Goal: Task Accomplishment & Management: Use online tool/utility

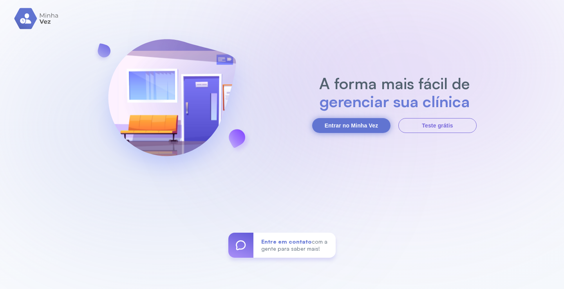
click at [349, 126] on button "Entrar no Minha Vez" at bounding box center [351, 125] width 78 height 15
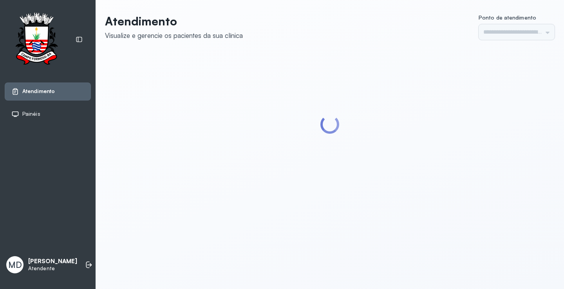
type input "*********"
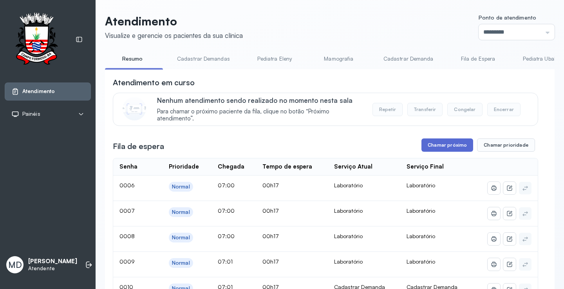
click at [438, 145] on button "Chamar próximo" at bounding box center [447, 145] width 52 height 13
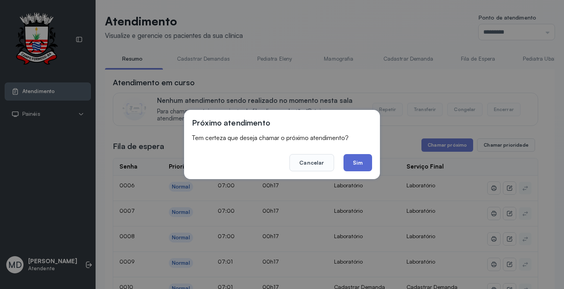
click at [354, 164] on button "Sim" at bounding box center [357, 162] width 29 height 17
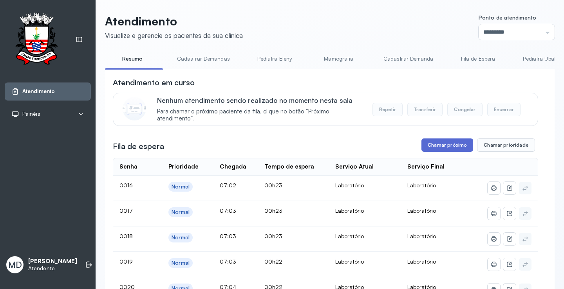
click at [447, 150] on button "Chamar próximo" at bounding box center [447, 145] width 52 height 13
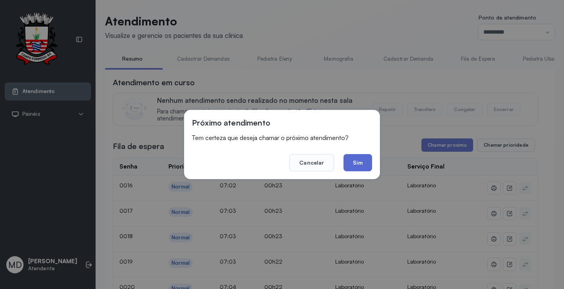
click at [361, 163] on button "Sim" at bounding box center [357, 162] width 29 height 17
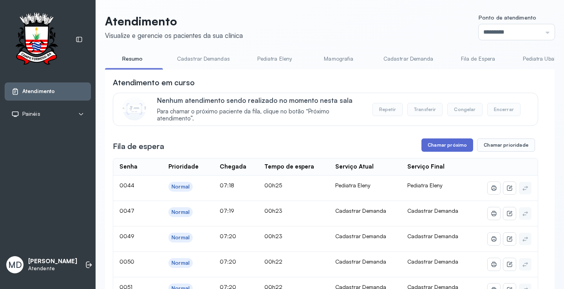
click at [443, 145] on button "Chamar próximo" at bounding box center [447, 145] width 52 height 13
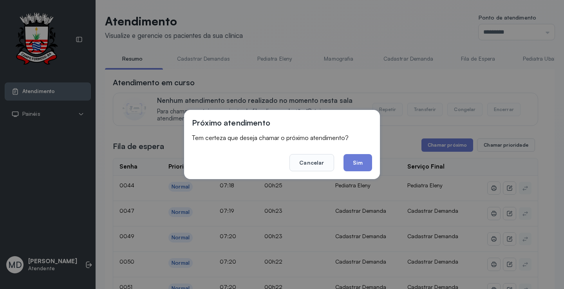
click at [354, 161] on button "Sim" at bounding box center [357, 162] width 29 height 17
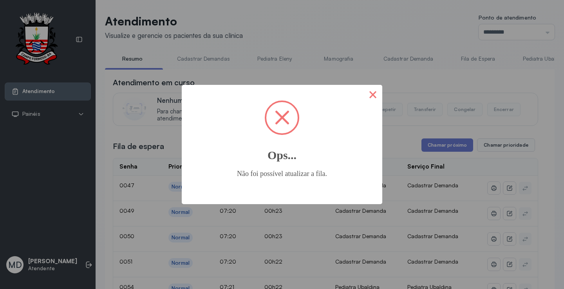
click at [371, 98] on button "×" at bounding box center [372, 94] width 19 height 19
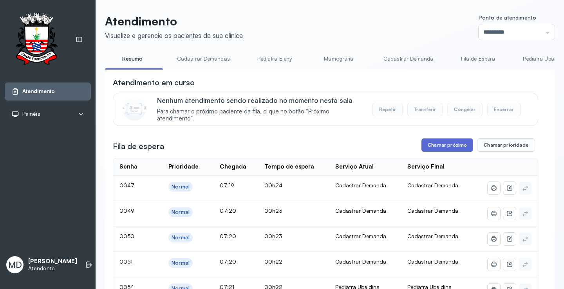
click at [459, 146] on button "Chamar próximo" at bounding box center [447, 145] width 52 height 13
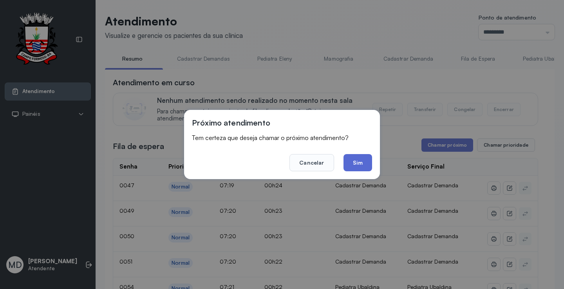
click at [365, 160] on button "Sim" at bounding box center [357, 162] width 29 height 17
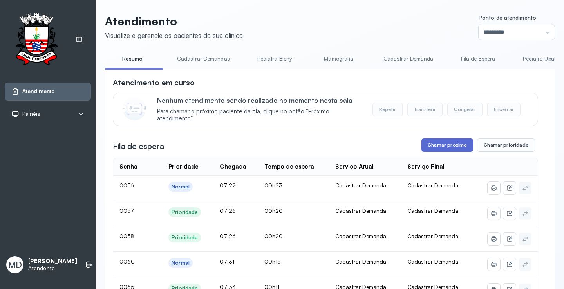
click at [450, 142] on button "Chamar próximo" at bounding box center [447, 145] width 52 height 13
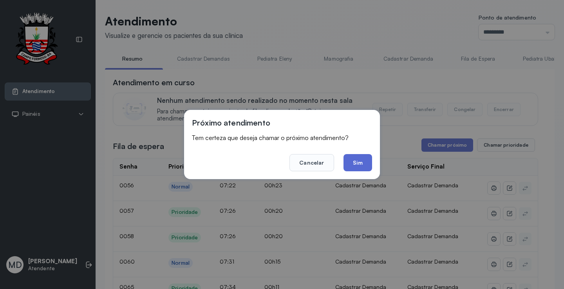
click at [359, 157] on button "Sim" at bounding box center [357, 162] width 29 height 17
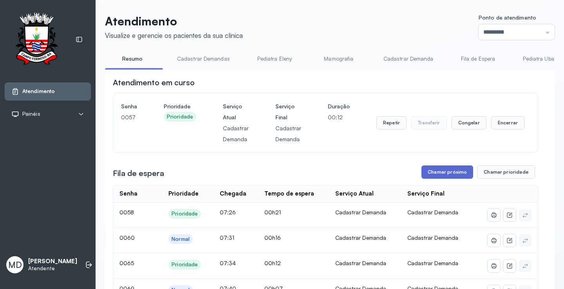
click at [452, 174] on button "Chamar próximo" at bounding box center [447, 172] width 52 height 13
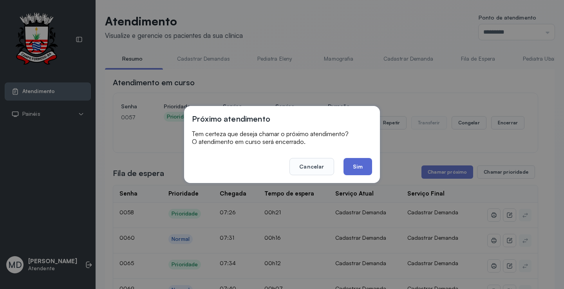
click at [362, 166] on button "Sim" at bounding box center [357, 166] width 29 height 17
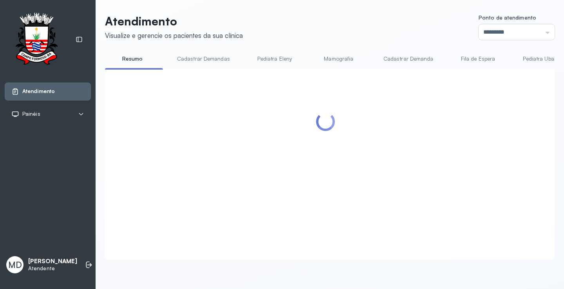
scroll to position [78, 0]
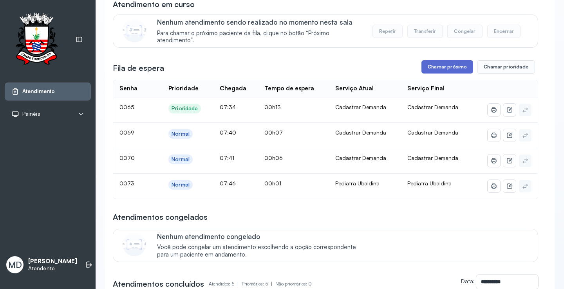
click at [446, 67] on button "Chamar próximo" at bounding box center [447, 66] width 52 height 13
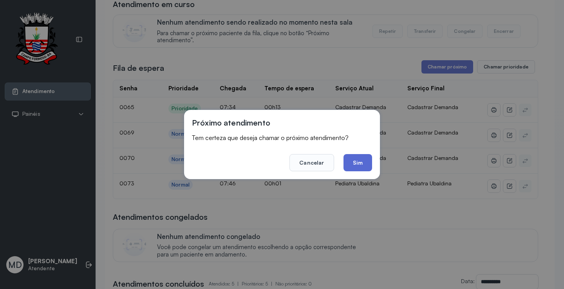
click at [354, 161] on button "Sim" at bounding box center [357, 162] width 29 height 17
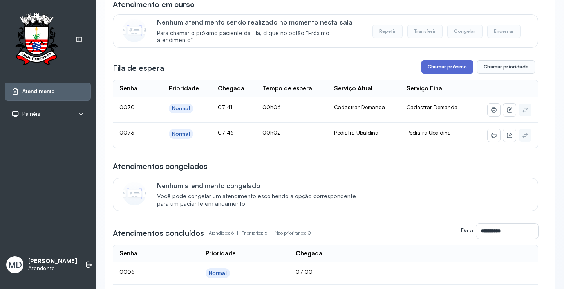
click at [457, 68] on button "Chamar próximo" at bounding box center [447, 66] width 52 height 13
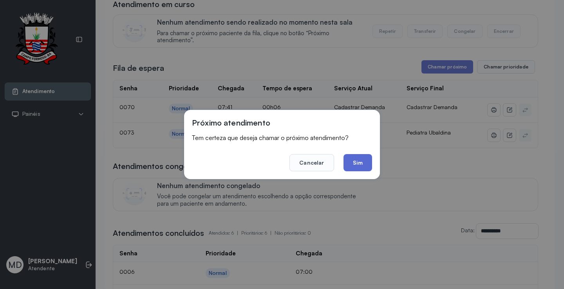
click at [358, 162] on button "Sim" at bounding box center [357, 162] width 29 height 17
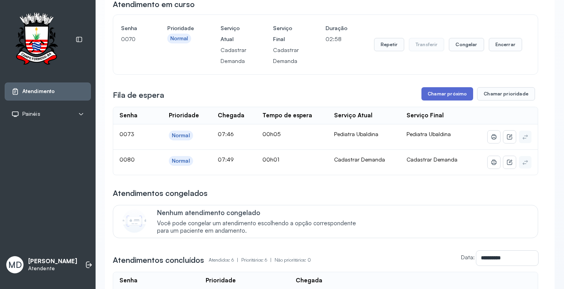
click at [445, 97] on button "Chamar próximo" at bounding box center [447, 93] width 52 height 13
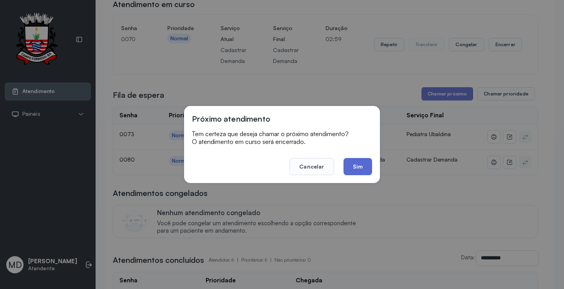
click at [358, 164] on button "Sim" at bounding box center [357, 166] width 29 height 17
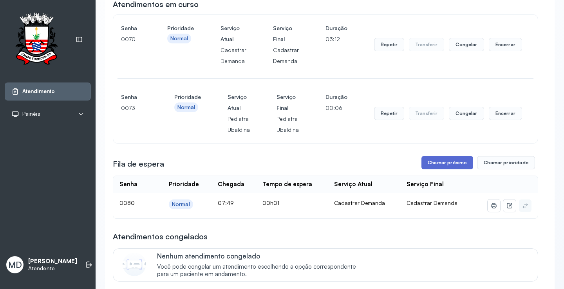
click at [448, 161] on button "Chamar próximo" at bounding box center [447, 162] width 52 height 13
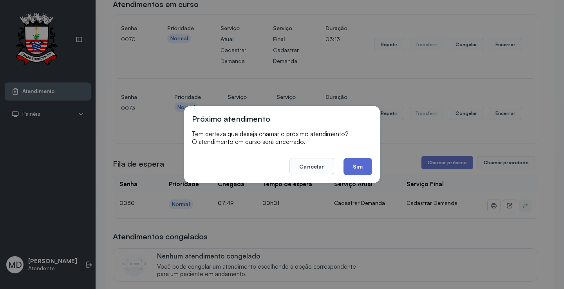
click at [353, 161] on button "Sim" at bounding box center [357, 166] width 29 height 17
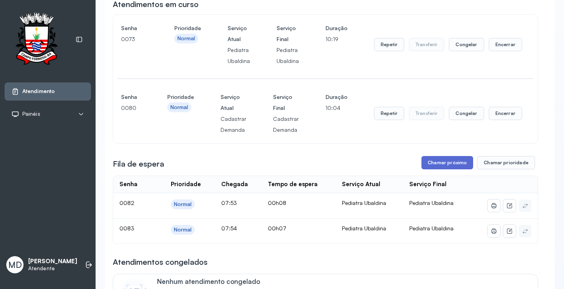
click at [454, 164] on button "Chamar próximo" at bounding box center [447, 162] width 52 height 13
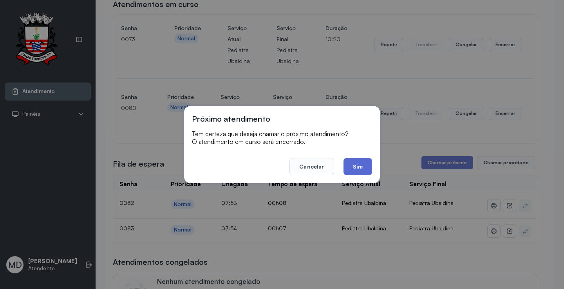
click at [356, 165] on button "Sim" at bounding box center [357, 166] width 29 height 17
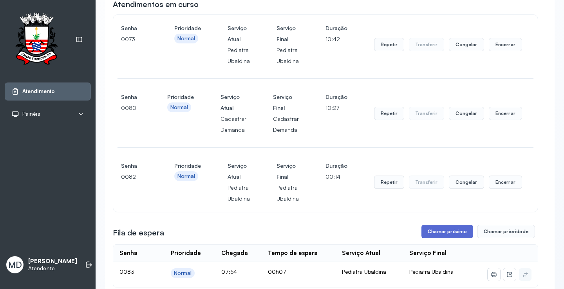
click at [448, 232] on button "Chamar próximo" at bounding box center [447, 231] width 52 height 13
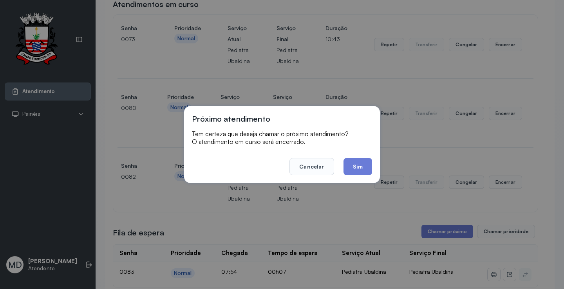
click at [356, 157] on footer "Cancelar Sim" at bounding box center [282, 161] width 180 height 28
click at [361, 168] on button "Sim" at bounding box center [357, 166] width 29 height 17
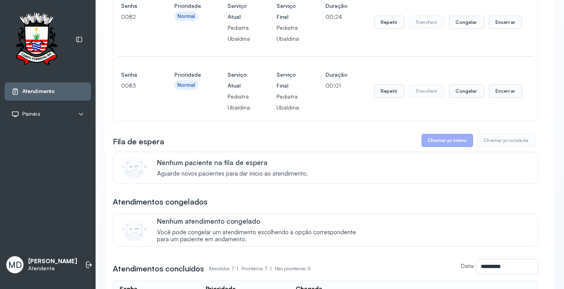
scroll to position [235, 0]
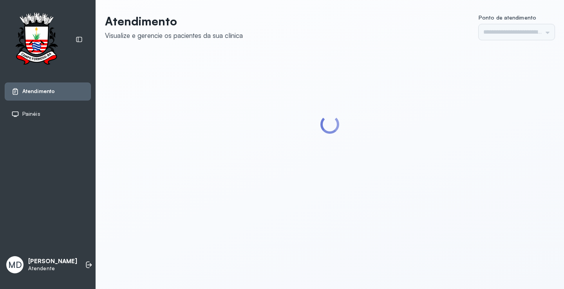
type input "*********"
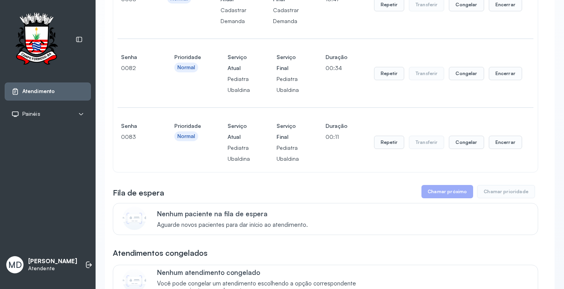
scroll to position [196, 0]
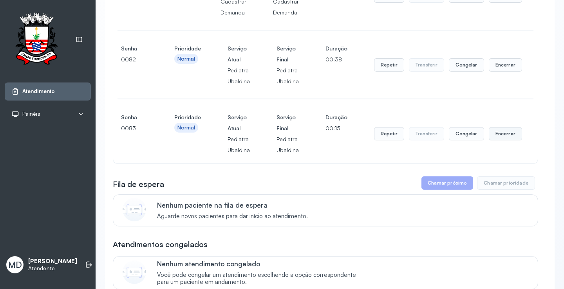
click at [507, 139] on button "Encerrar" at bounding box center [505, 133] width 33 height 13
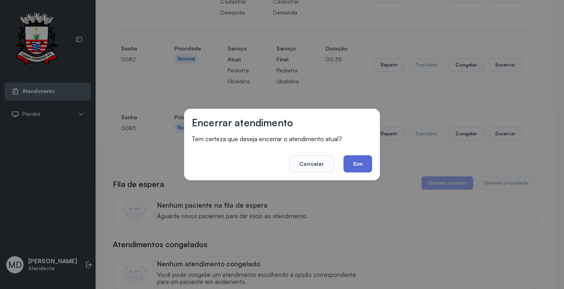
click at [356, 164] on button "Sim" at bounding box center [357, 163] width 29 height 17
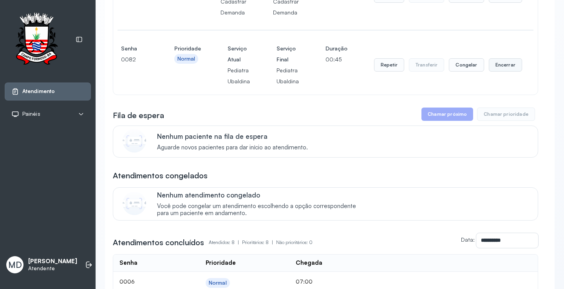
click at [497, 67] on button "Encerrar" at bounding box center [505, 64] width 33 height 13
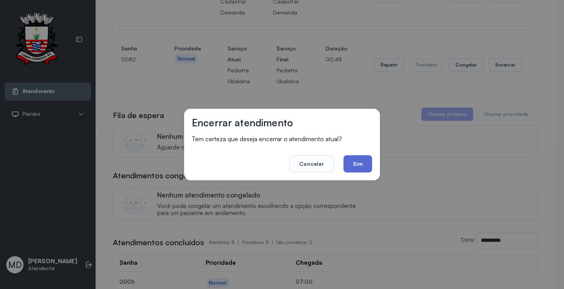
click at [356, 161] on button "Sim" at bounding box center [357, 163] width 29 height 17
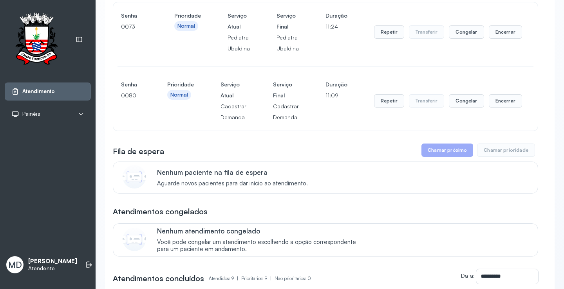
scroll to position [78, 0]
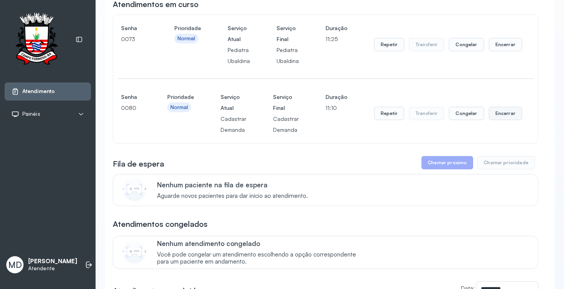
click at [503, 115] on button "Encerrar" at bounding box center [505, 113] width 33 height 13
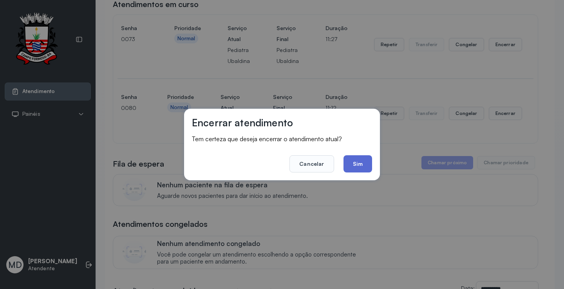
click at [349, 164] on button "Sim" at bounding box center [357, 163] width 29 height 17
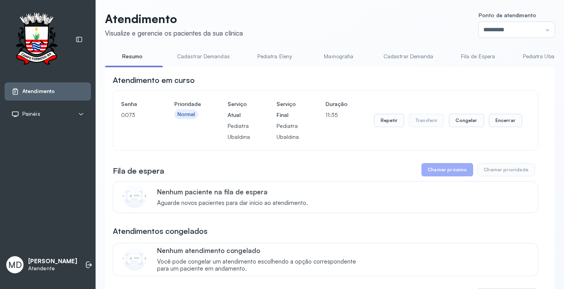
scroll to position [0, 0]
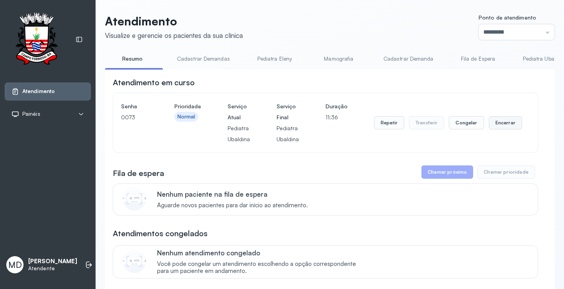
click at [494, 126] on button "Encerrar" at bounding box center [505, 122] width 33 height 13
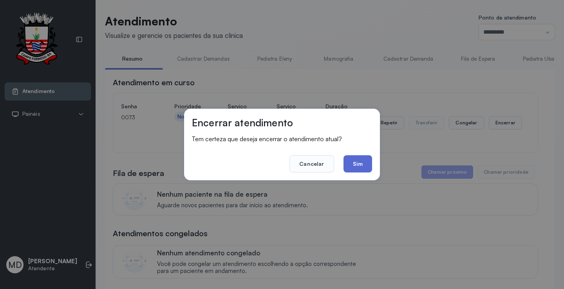
click at [350, 165] on button "Sim" at bounding box center [357, 163] width 29 height 17
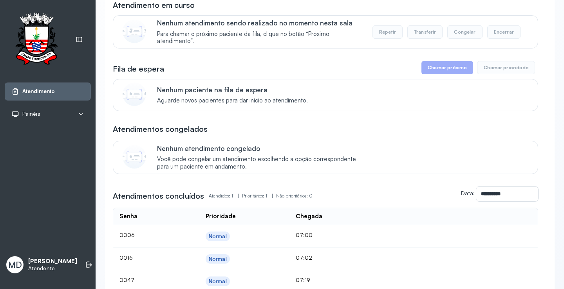
scroll to position [78, 0]
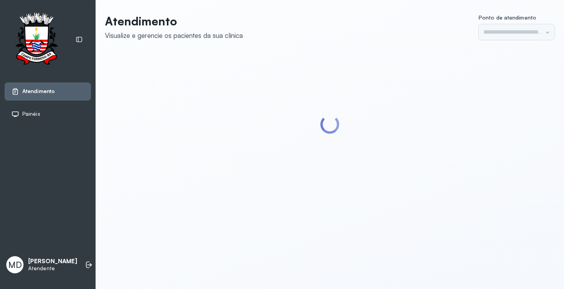
type input "*********"
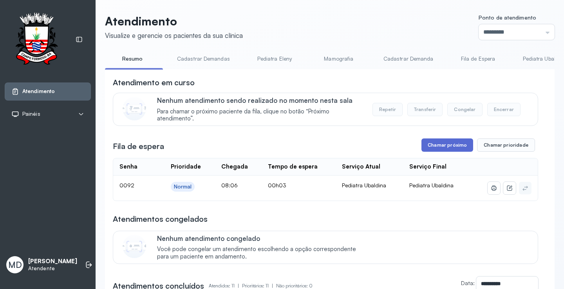
click at [433, 147] on button "Chamar próximo" at bounding box center [447, 145] width 52 height 13
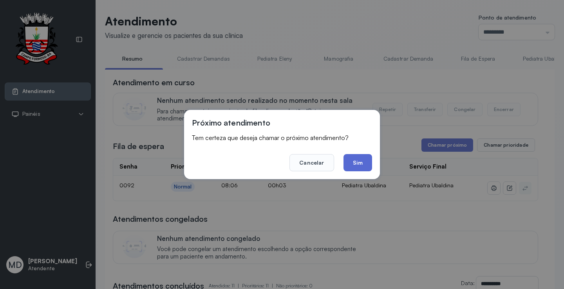
click at [354, 166] on button "Sim" at bounding box center [357, 162] width 29 height 17
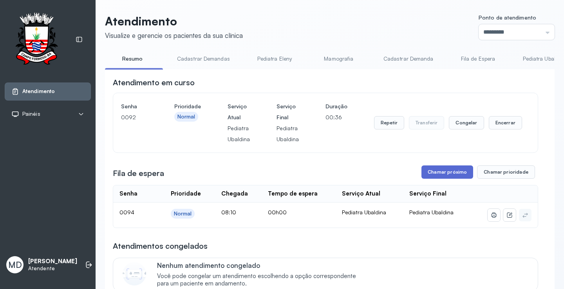
click at [437, 176] on button "Chamar próximo" at bounding box center [447, 172] width 52 height 13
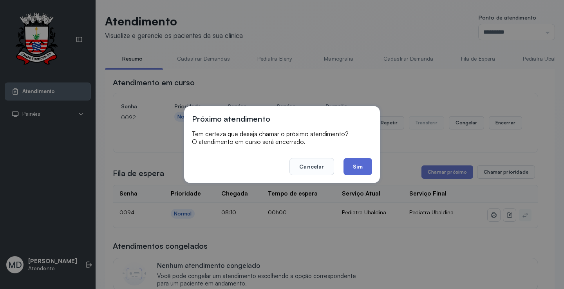
click at [361, 167] on button "Sim" at bounding box center [357, 166] width 29 height 17
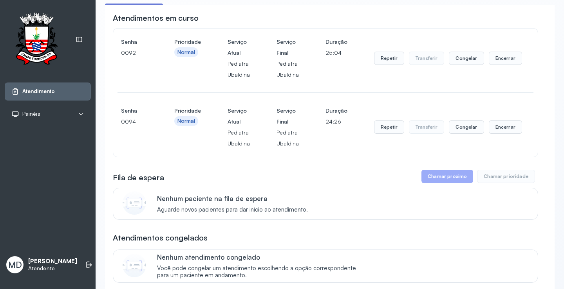
scroll to position [78, 0]
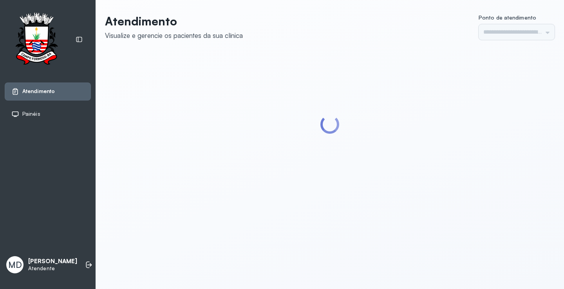
type input "*********"
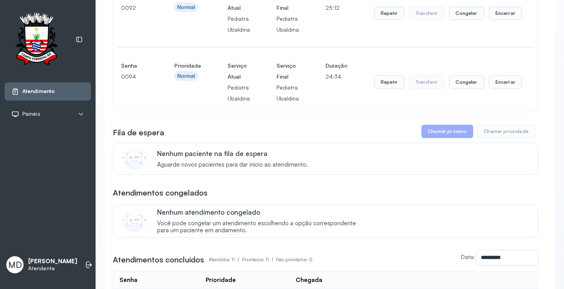
scroll to position [117, 0]
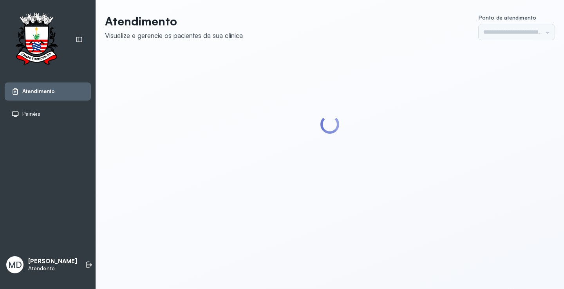
type input "*********"
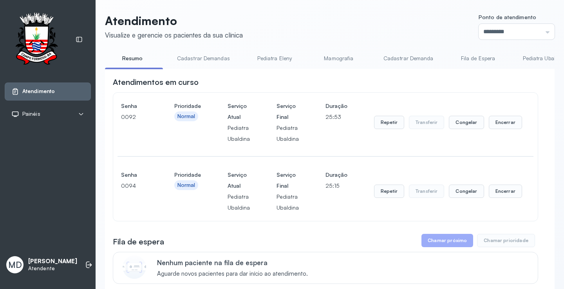
scroll to position [39, 0]
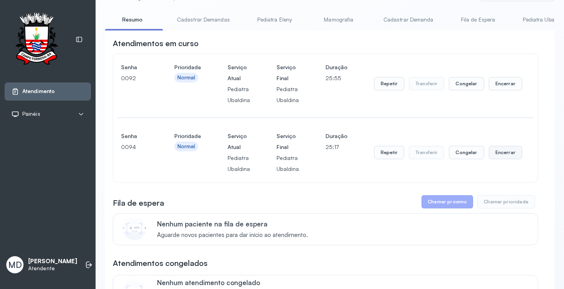
click at [495, 155] on button "Encerrar" at bounding box center [505, 152] width 33 height 13
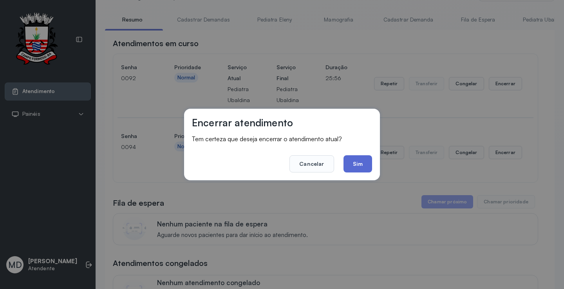
click at [364, 163] on button "Sim" at bounding box center [357, 163] width 29 height 17
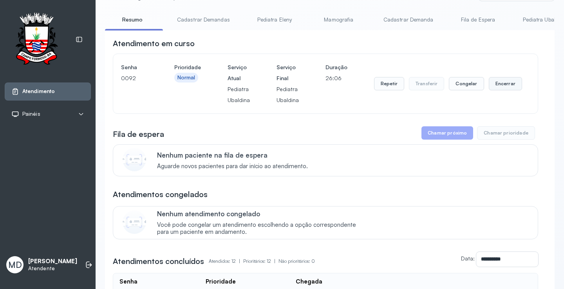
click at [494, 88] on button "Encerrar" at bounding box center [505, 83] width 33 height 13
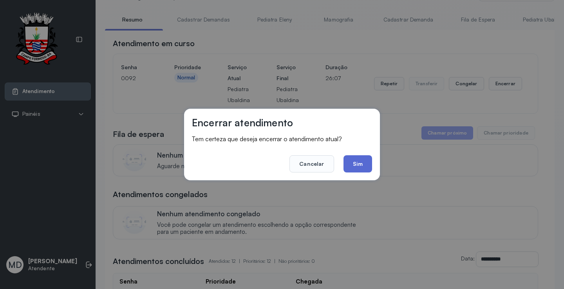
click at [349, 166] on button "Sim" at bounding box center [357, 163] width 29 height 17
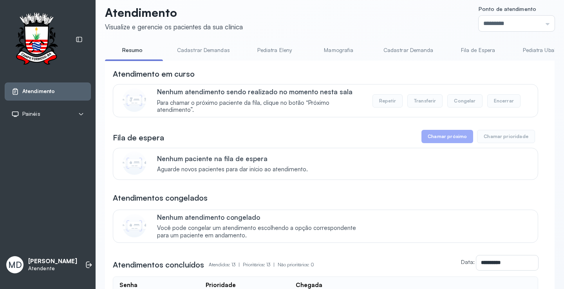
scroll to position [0, 0]
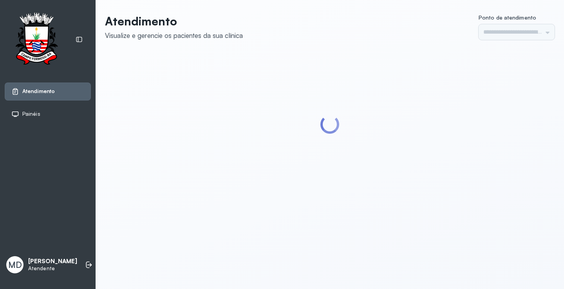
type input "*********"
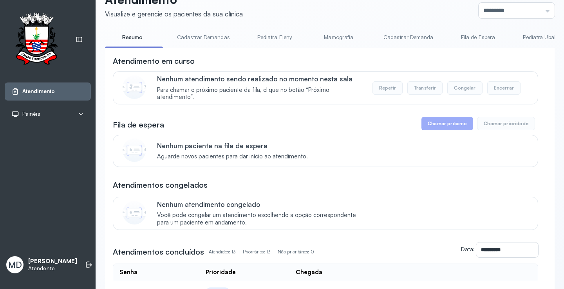
scroll to position [78, 0]
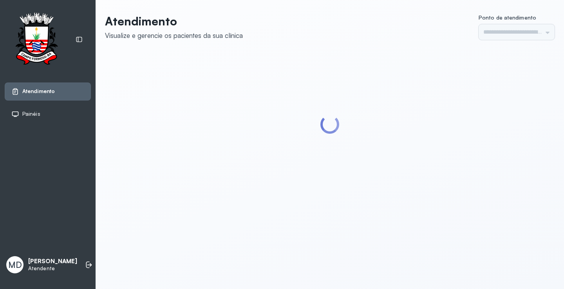
type input "*********"
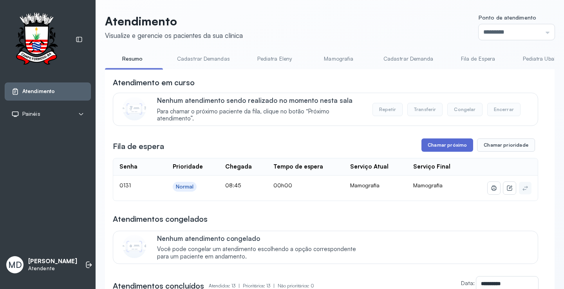
click at [446, 144] on button "Chamar próximo" at bounding box center [447, 145] width 52 height 13
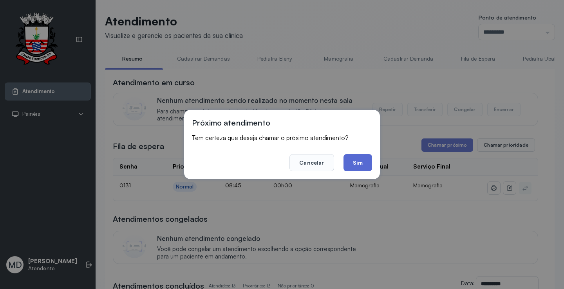
click at [361, 162] on button "Sim" at bounding box center [357, 162] width 29 height 17
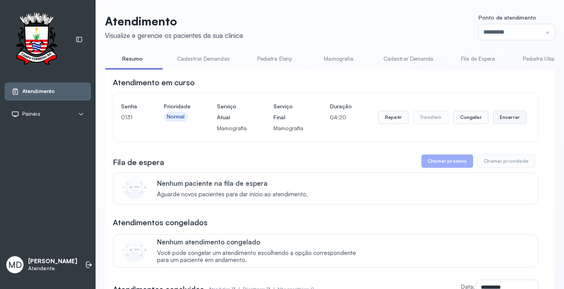
click at [497, 120] on button "Encerrar" at bounding box center [509, 117] width 33 height 13
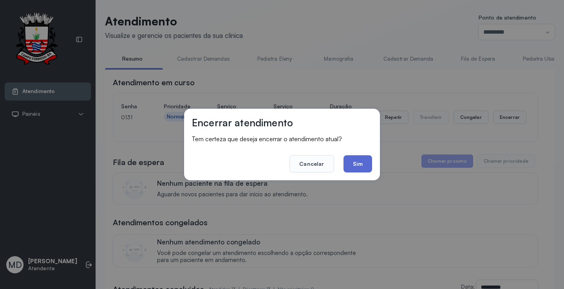
click at [359, 165] on button "Sim" at bounding box center [357, 163] width 29 height 17
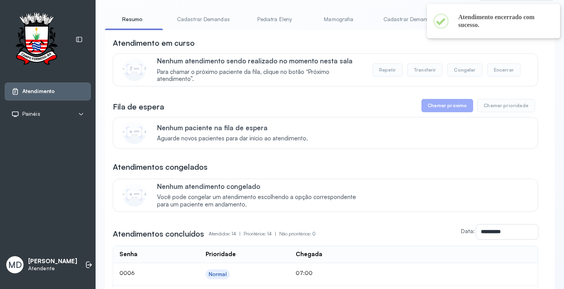
scroll to position [39, 0]
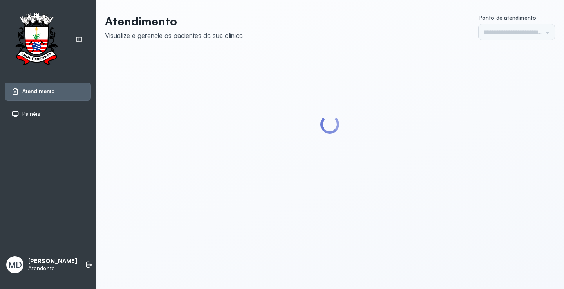
type input "*********"
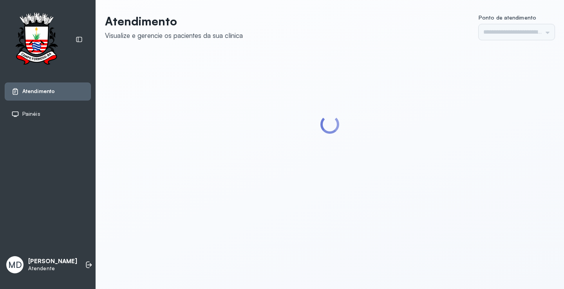
type input "*********"
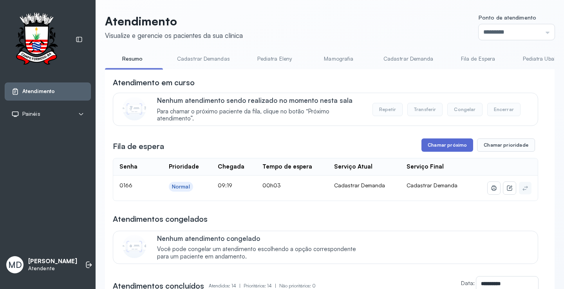
click at [453, 143] on button "Chamar próximo" at bounding box center [447, 145] width 52 height 13
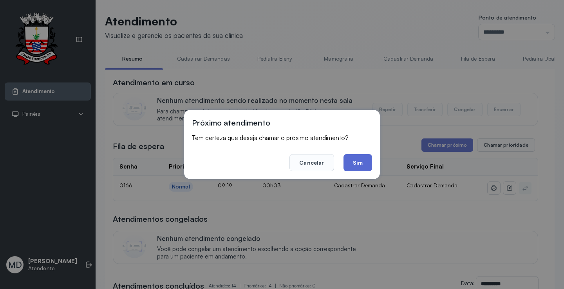
click at [366, 162] on button "Sim" at bounding box center [357, 162] width 29 height 17
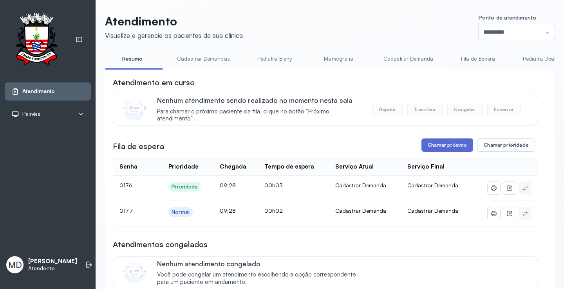
click at [464, 143] on button "Chamar próximo" at bounding box center [447, 145] width 52 height 13
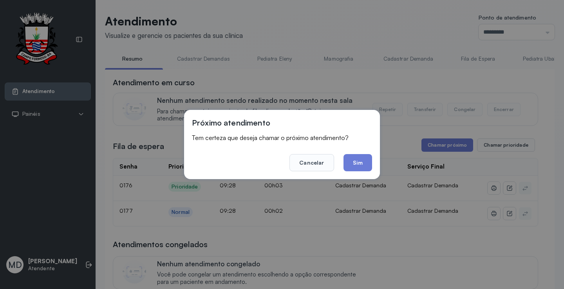
click at [359, 162] on button "Sim" at bounding box center [357, 162] width 29 height 17
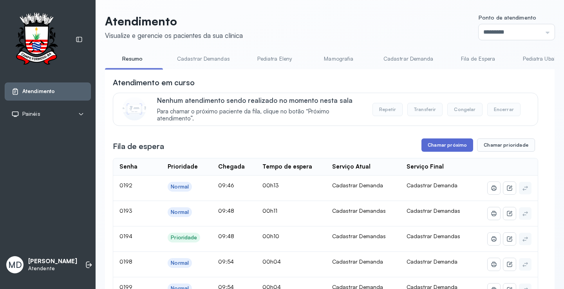
click at [452, 148] on button "Chamar próximo" at bounding box center [447, 145] width 52 height 13
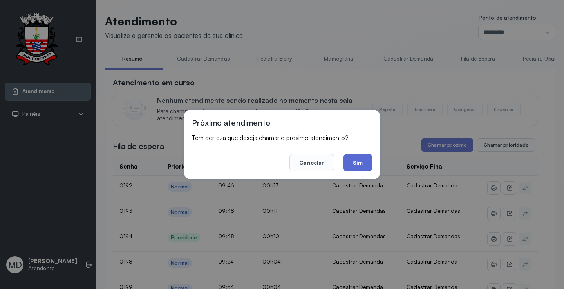
click at [353, 160] on button "Sim" at bounding box center [357, 162] width 29 height 17
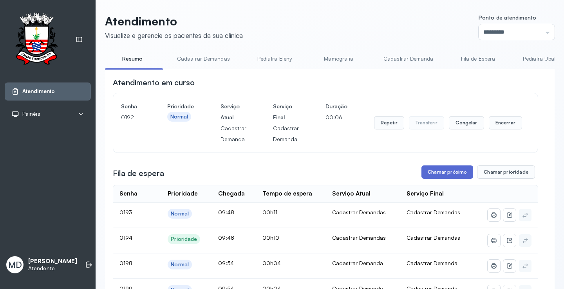
click at [450, 173] on button "Chamar próximo" at bounding box center [447, 172] width 52 height 13
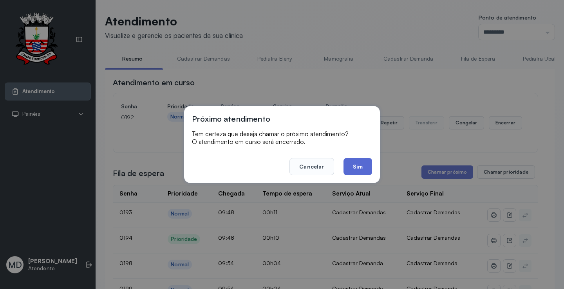
click at [364, 164] on button "Sim" at bounding box center [357, 166] width 29 height 17
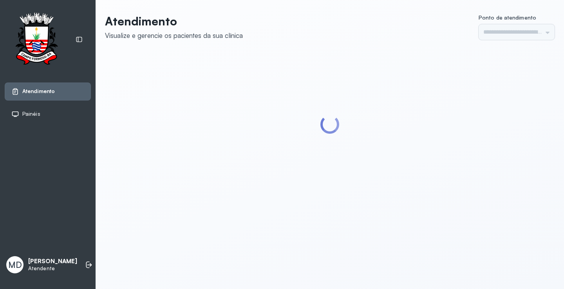
type input "*********"
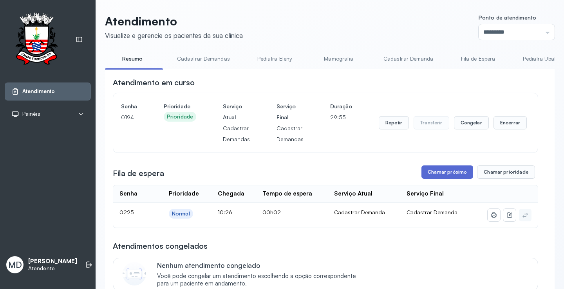
click at [446, 171] on button "Chamar próximo" at bounding box center [447, 172] width 52 height 13
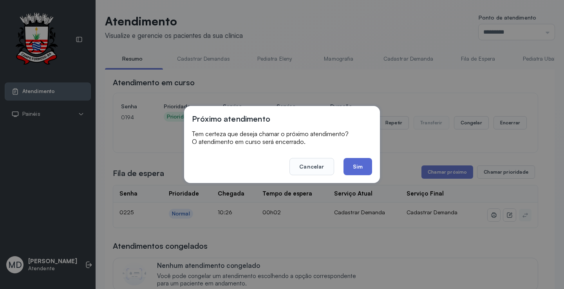
click at [358, 168] on button "Sim" at bounding box center [357, 166] width 29 height 17
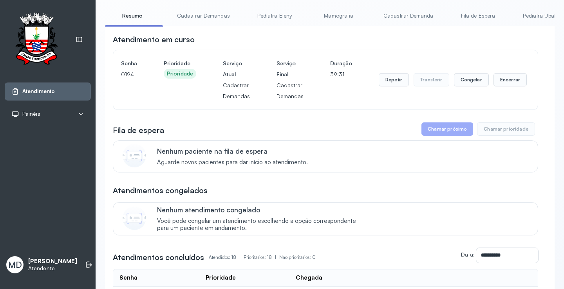
scroll to position [117, 0]
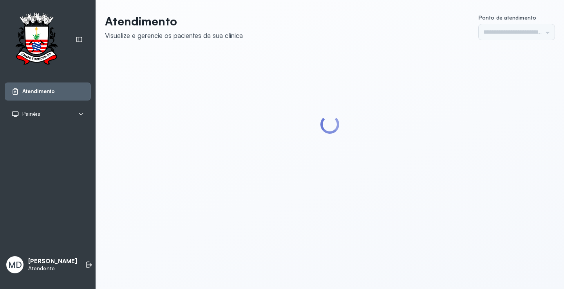
type input "*********"
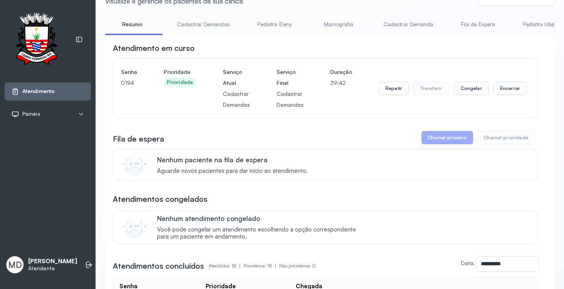
scroll to position [78, 0]
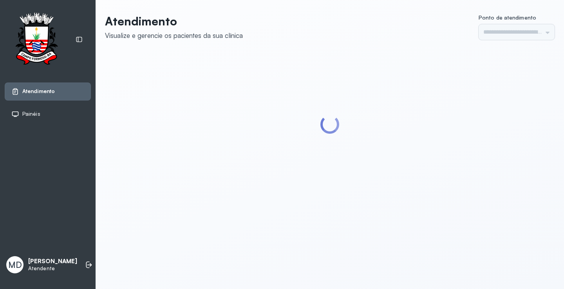
type input "*********"
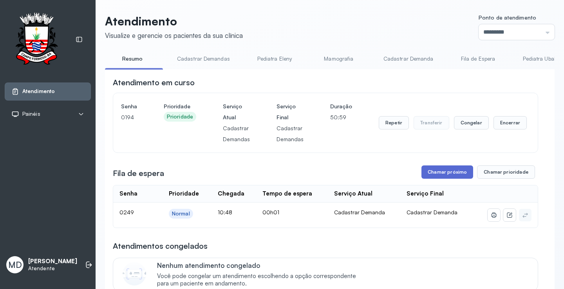
click at [440, 170] on button "Chamar próximo" at bounding box center [447, 172] width 52 height 13
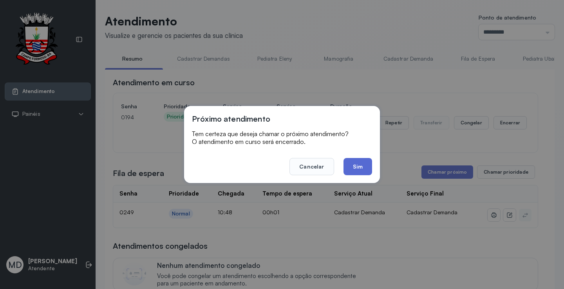
click at [356, 165] on button "Sim" at bounding box center [357, 166] width 29 height 17
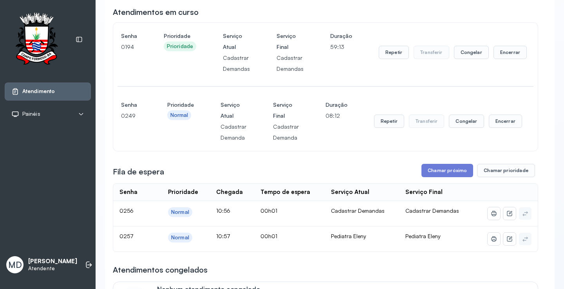
scroll to position [78, 0]
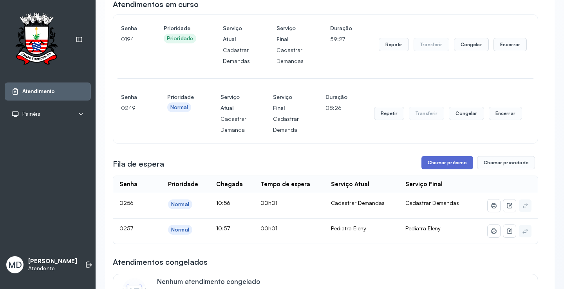
click at [443, 161] on button "Chamar próximo" at bounding box center [447, 162] width 52 height 13
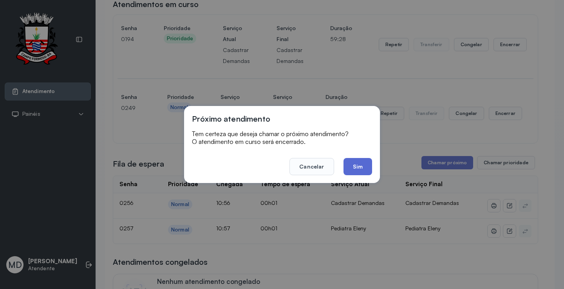
click at [352, 166] on button "Sim" at bounding box center [357, 166] width 29 height 17
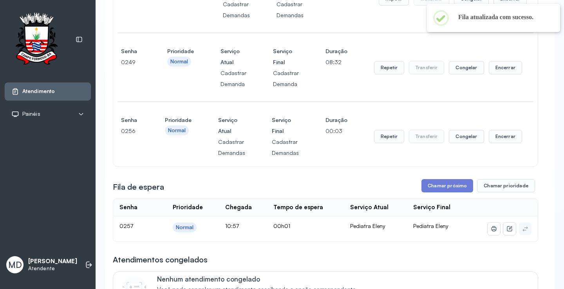
scroll to position [196, 0]
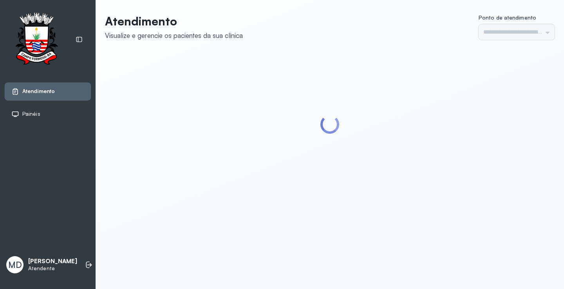
type input "*********"
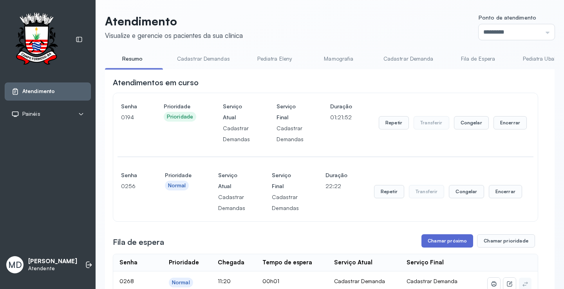
click at [446, 238] on button "Chamar próximo" at bounding box center [447, 241] width 52 height 13
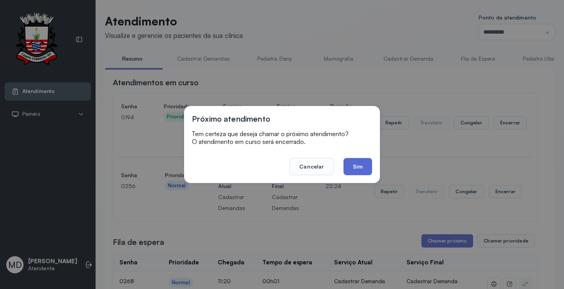
click at [353, 168] on button "Sim" at bounding box center [357, 166] width 29 height 17
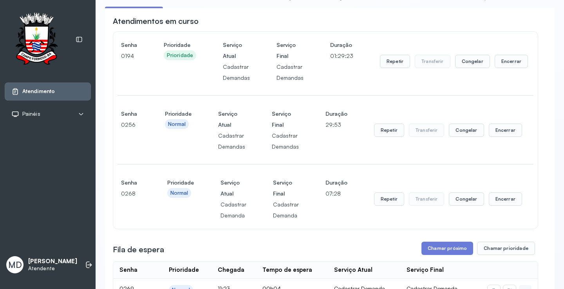
scroll to position [117, 0]
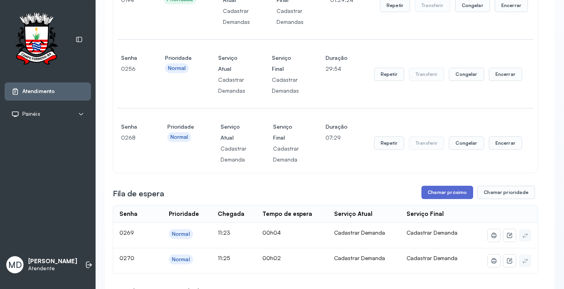
click at [452, 190] on button "Chamar próximo" at bounding box center [447, 192] width 52 height 13
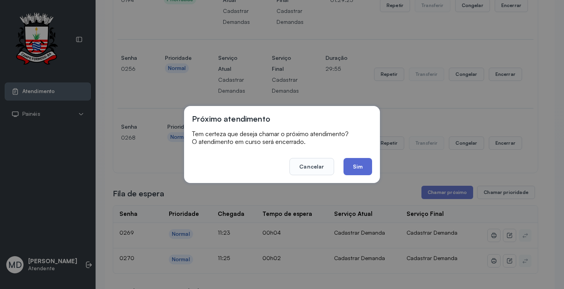
click at [348, 166] on button "Sim" at bounding box center [357, 166] width 29 height 17
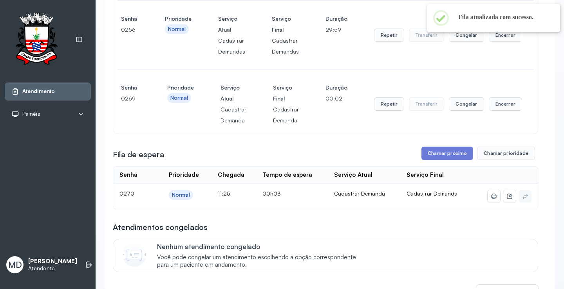
scroll to position [196, 0]
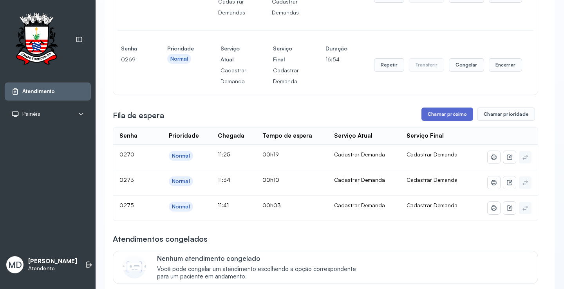
click at [442, 113] on button "Chamar próximo" at bounding box center [447, 114] width 52 height 13
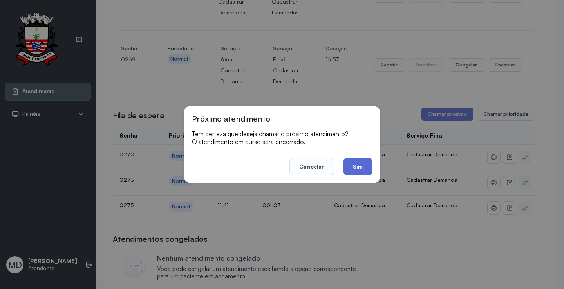
click at [359, 163] on button "Sim" at bounding box center [357, 166] width 29 height 17
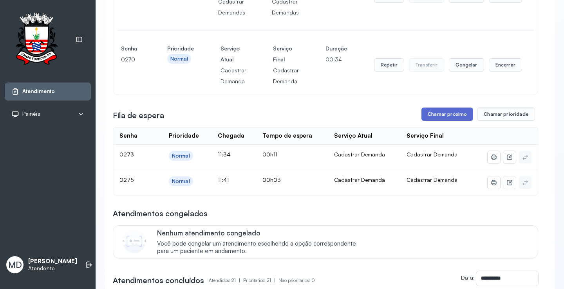
click at [449, 114] on button "Chamar próximo" at bounding box center [447, 114] width 52 height 13
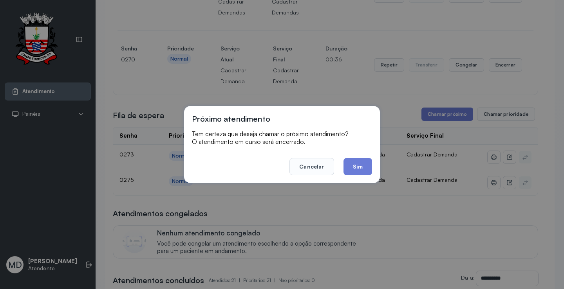
click at [338, 164] on footer "Cancelar Sim" at bounding box center [282, 161] width 180 height 28
click at [352, 166] on button "Sim" at bounding box center [357, 166] width 29 height 17
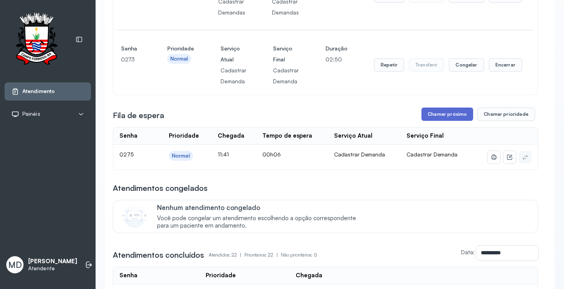
click at [437, 114] on button "Chamar próximo" at bounding box center [447, 114] width 52 height 13
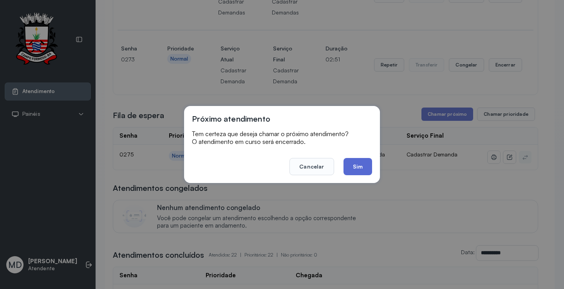
click at [360, 165] on button "Sim" at bounding box center [357, 166] width 29 height 17
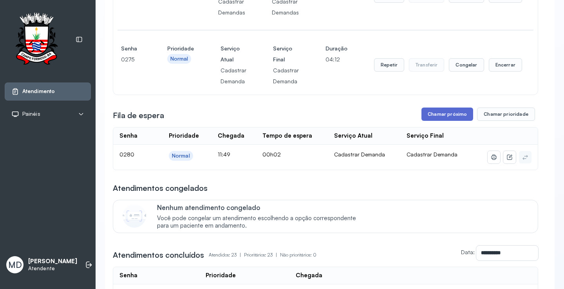
click at [440, 116] on button "Chamar próximo" at bounding box center [447, 114] width 52 height 13
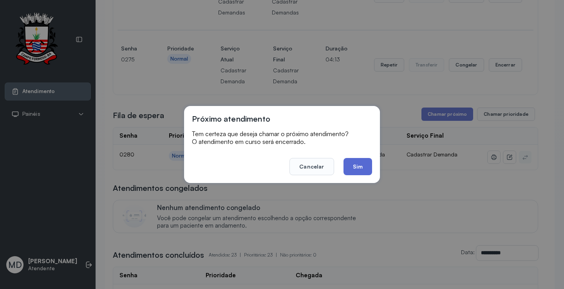
click at [360, 163] on button "Sim" at bounding box center [357, 166] width 29 height 17
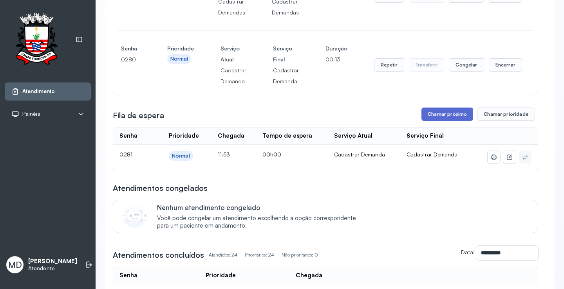
click at [435, 114] on button "Chamar próximo" at bounding box center [447, 114] width 52 height 13
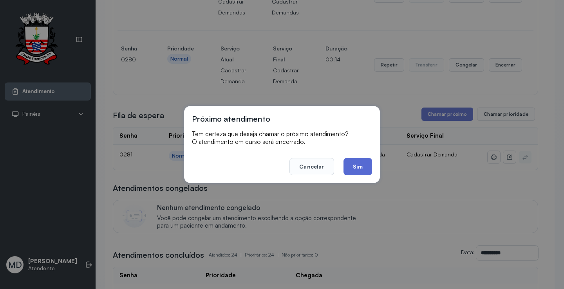
click at [354, 165] on button "Sim" at bounding box center [357, 166] width 29 height 17
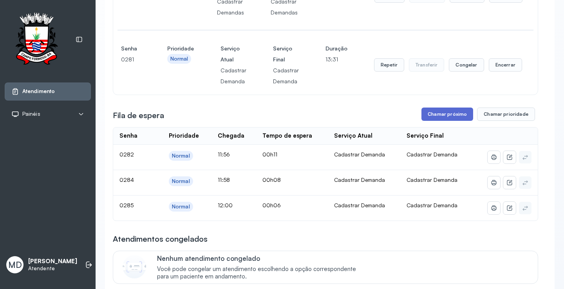
click at [452, 115] on button "Chamar próximo" at bounding box center [447, 114] width 52 height 13
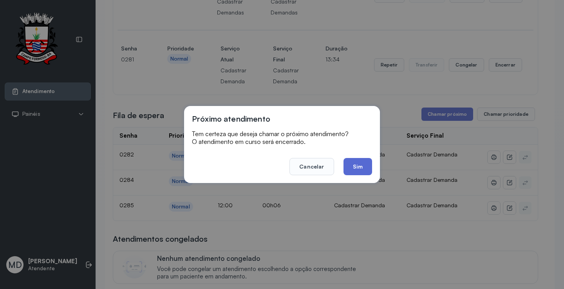
click at [359, 166] on button "Sim" at bounding box center [357, 166] width 29 height 17
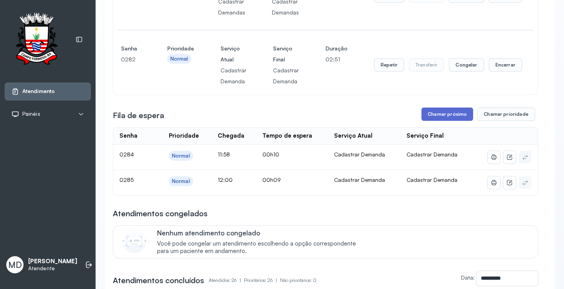
click at [452, 113] on button "Chamar próximo" at bounding box center [447, 114] width 52 height 13
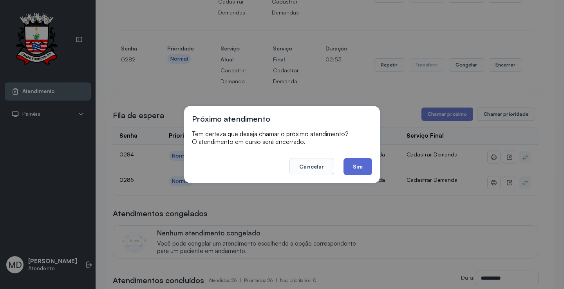
click at [357, 165] on button "Sim" at bounding box center [357, 166] width 29 height 17
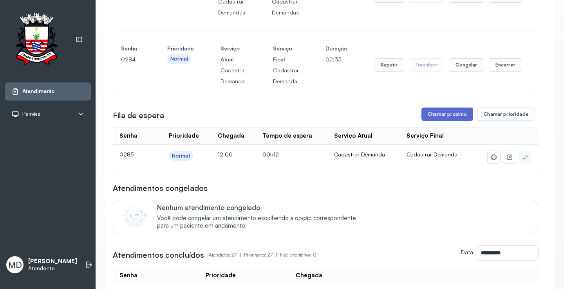
click at [443, 117] on button "Chamar próximo" at bounding box center [447, 114] width 52 height 13
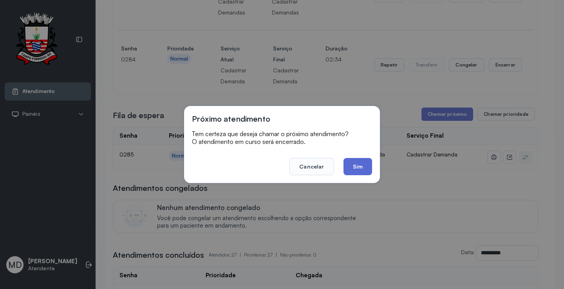
click at [361, 163] on button "Sim" at bounding box center [357, 166] width 29 height 17
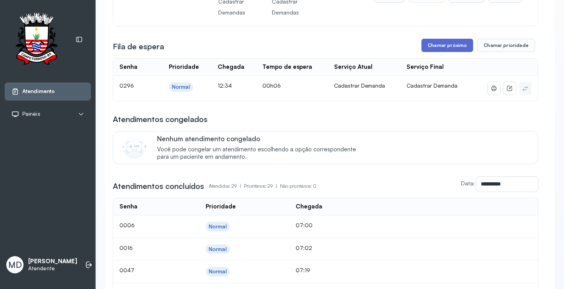
click at [449, 48] on button "Chamar próximo" at bounding box center [447, 45] width 52 height 13
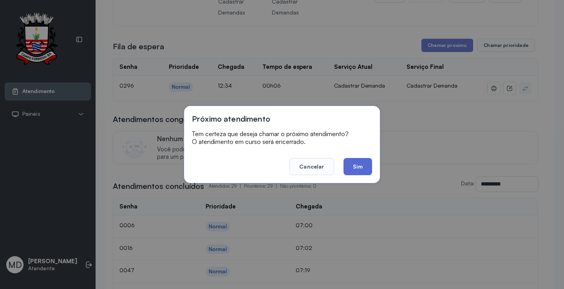
click at [357, 170] on button "Sim" at bounding box center [357, 166] width 29 height 17
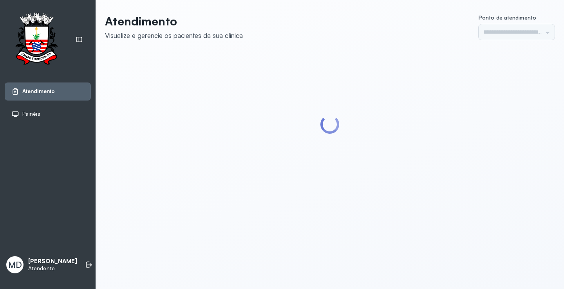
type input "*********"
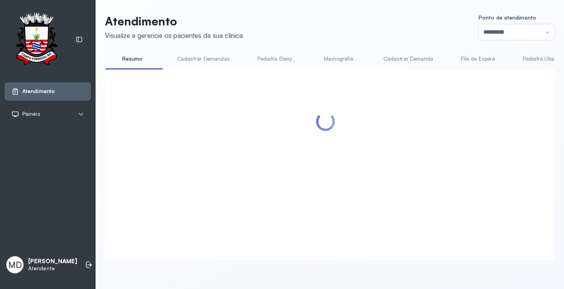
scroll to position [157, 0]
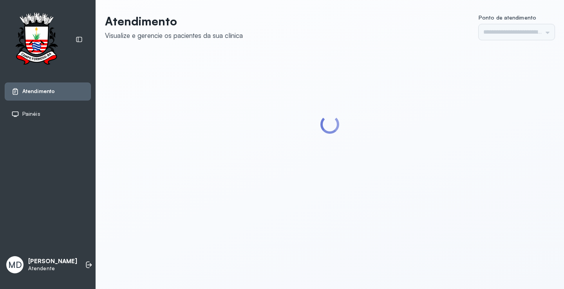
type input "*********"
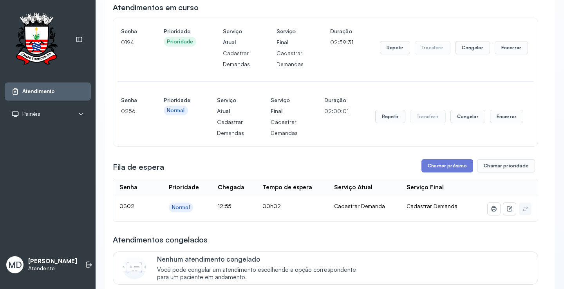
scroll to position [78, 0]
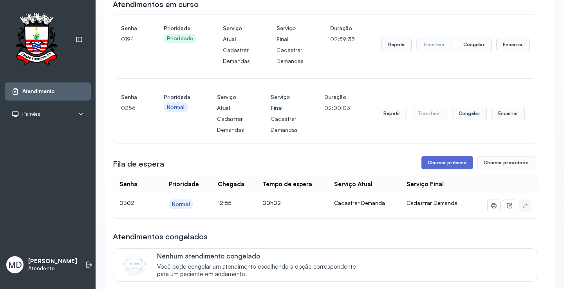
click at [444, 161] on button "Chamar próximo" at bounding box center [447, 162] width 52 height 13
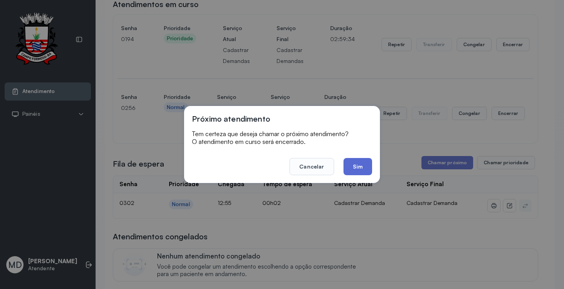
click at [353, 169] on button "Sim" at bounding box center [357, 166] width 29 height 17
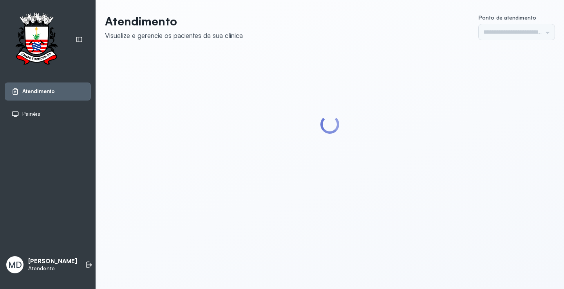
type input "*********"
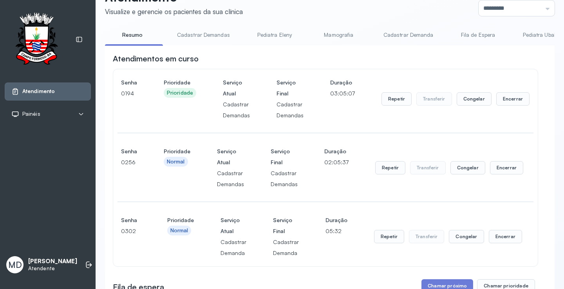
scroll to position [117, 0]
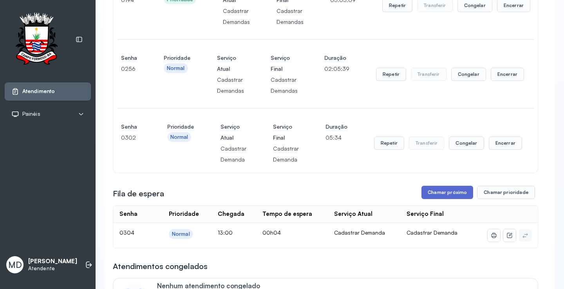
click at [446, 192] on button "Chamar próximo" at bounding box center [447, 192] width 52 height 13
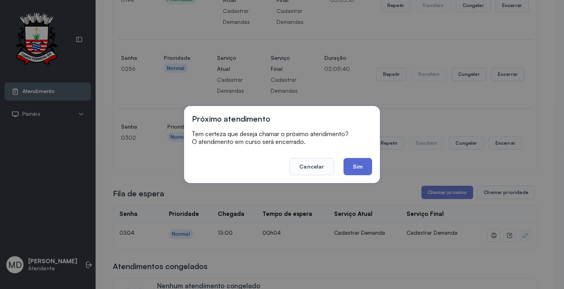
click at [358, 168] on button "Sim" at bounding box center [357, 166] width 29 height 17
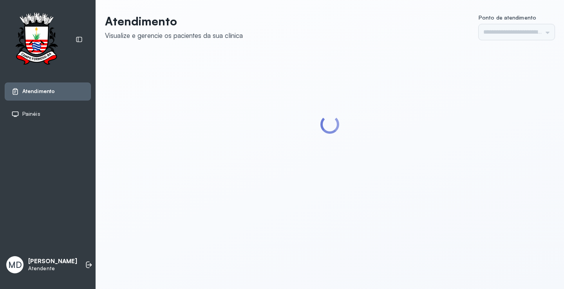
type input "*********"
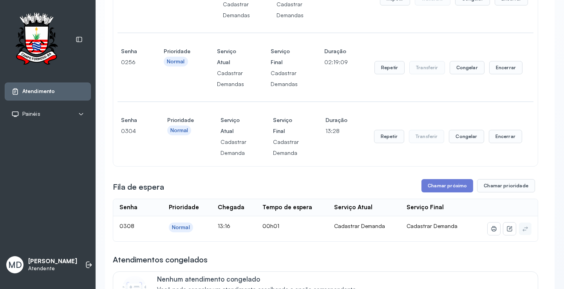
scroll to position [157, 0]
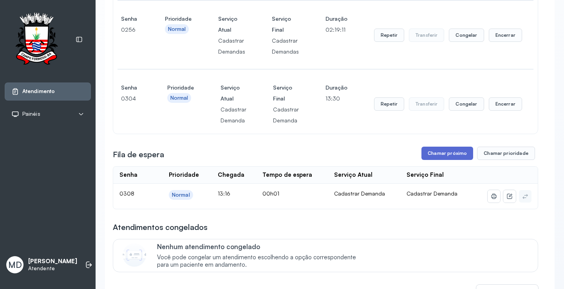
click at [440, 152] on button "Chamar próximo" at bounding box center [447, 153] width 52 height 13
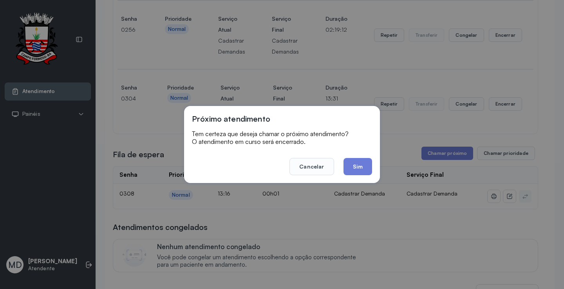
drag, startPoint x: 358, startPoint y: 163, endPoint x: 352, endPoint y: 164, distance: 5.9
click at [356, 163] on button "Sim" at bounding box center [357, 166] width 29 height 17
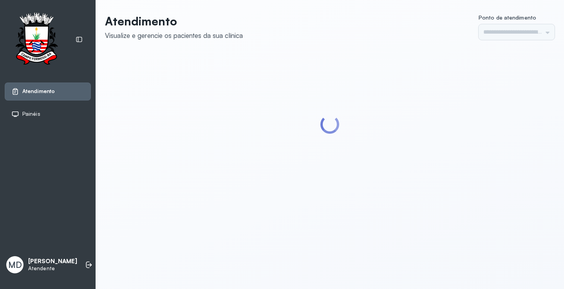
type input "*********"
click at [85, 261] on icon at bounding box center [89, 265] width 8 height 8
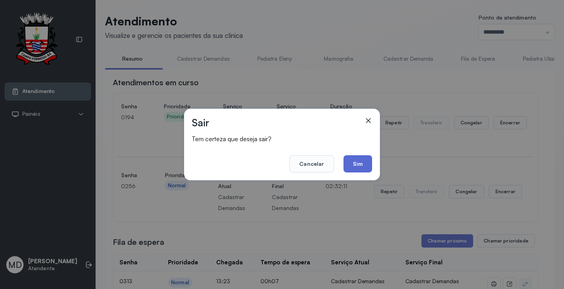
click at [363, 163] on button "Sim" at bounding box center [357, 163] width 29 height 17
